Goal: Task Accomplishment & Management: Manage account settings

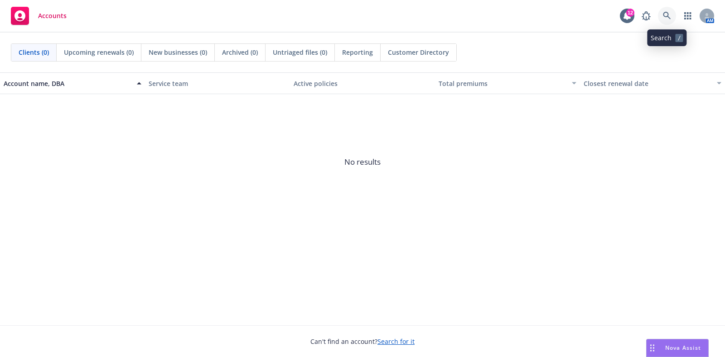
click at [674, 14] on link at bounding box center [667, 16] width 18 height 18
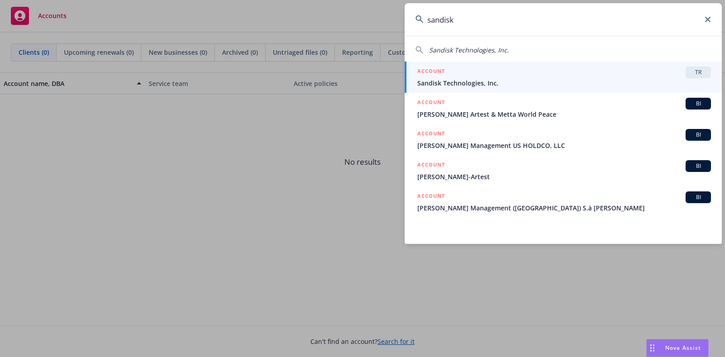
type input "sandisk"
click at [478, 72] on div "ACCOUNT TR" at bounding box center [564, 73] width 294 height 12
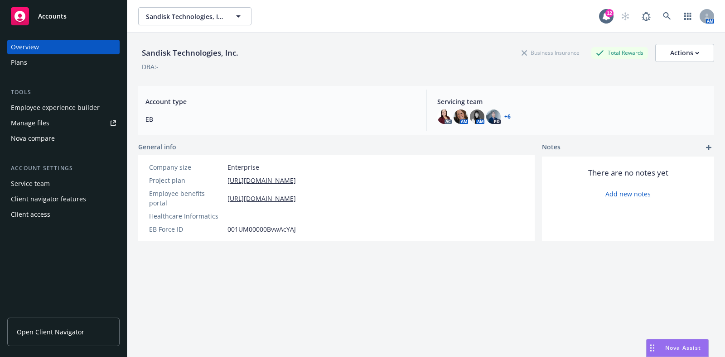
click at [54, 217] on div "Client access" at bounding box center [63, 214] width 105 height 14
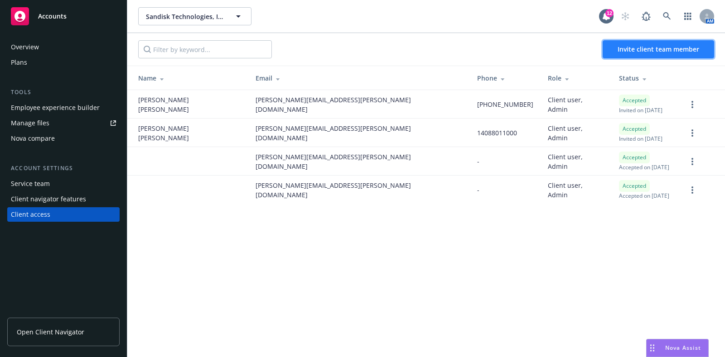
click at [622, 53] on span "Invite client team member" at bounding box center [658, 49] width 82 height 9
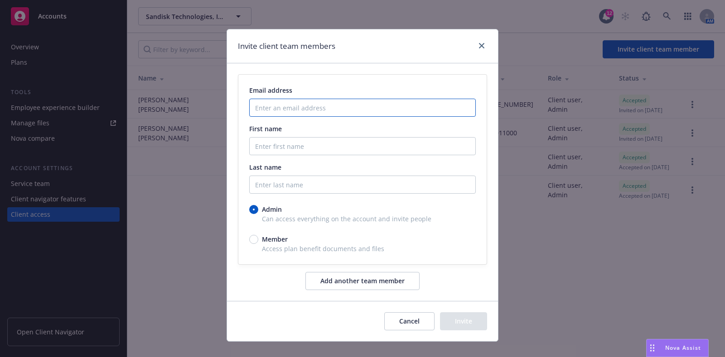
click at [327, 102] on input "Enter an email address" at bounding box center [362, 108] width 226 height 18
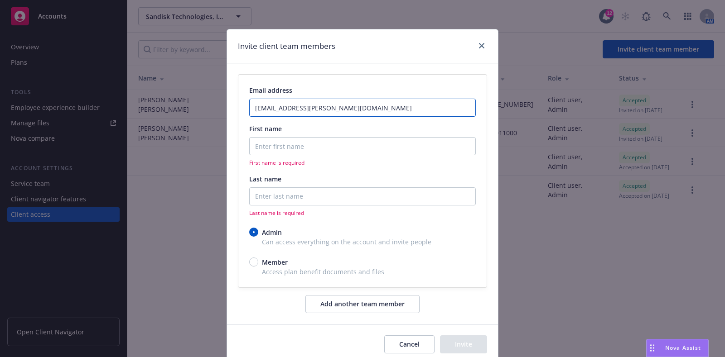
type input "una.duncan@sandisk.com"
click at [402, 155] on div "First name is required" at bounding box center [362, 151] width 226 height 29
click at [395, 147] on input "First name" at bounding box center [362, 146] width 226 height 18
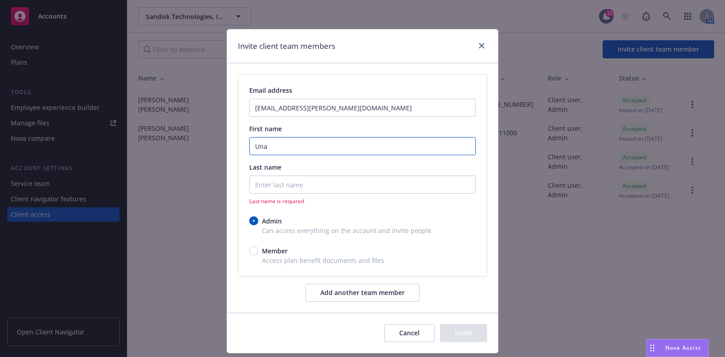
type input "Una"
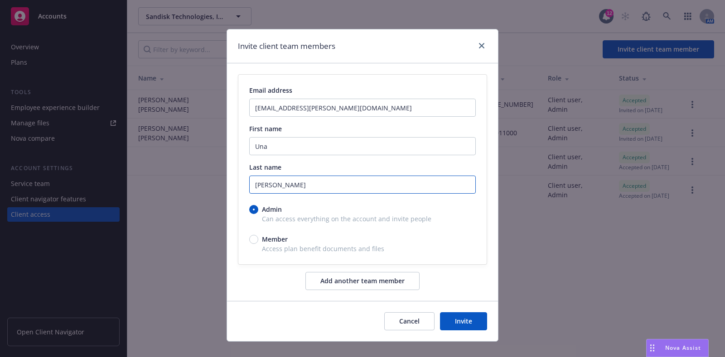
type input "Duncan"
click at [453, 322] on button "Invite" at bounding box center [463, 322] width 47 height 18
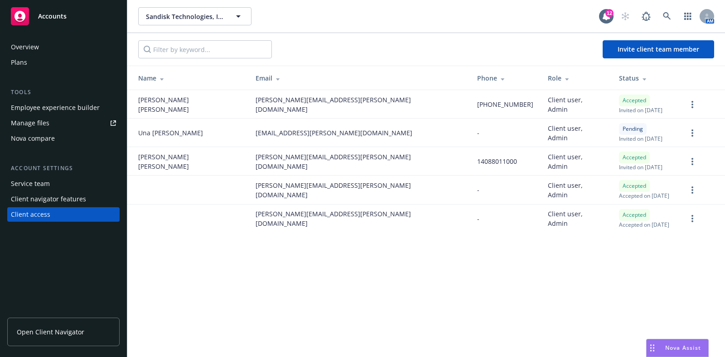
click at [86, 327] on link "Open Client Navigator" at bounding box center [63, 332] width 112 height 29
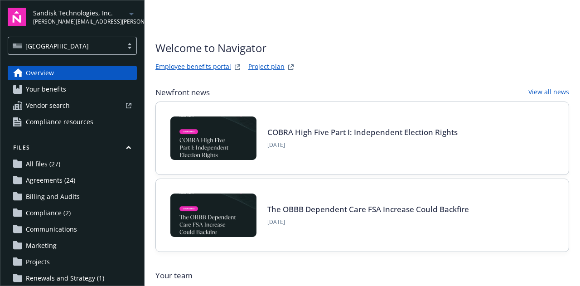
click at [182, 69] on link "Employee benefits portal" at bounding box center [193, 67] width 76 height 11
